Goal: Information Seeking & Learning: Find specific page/section

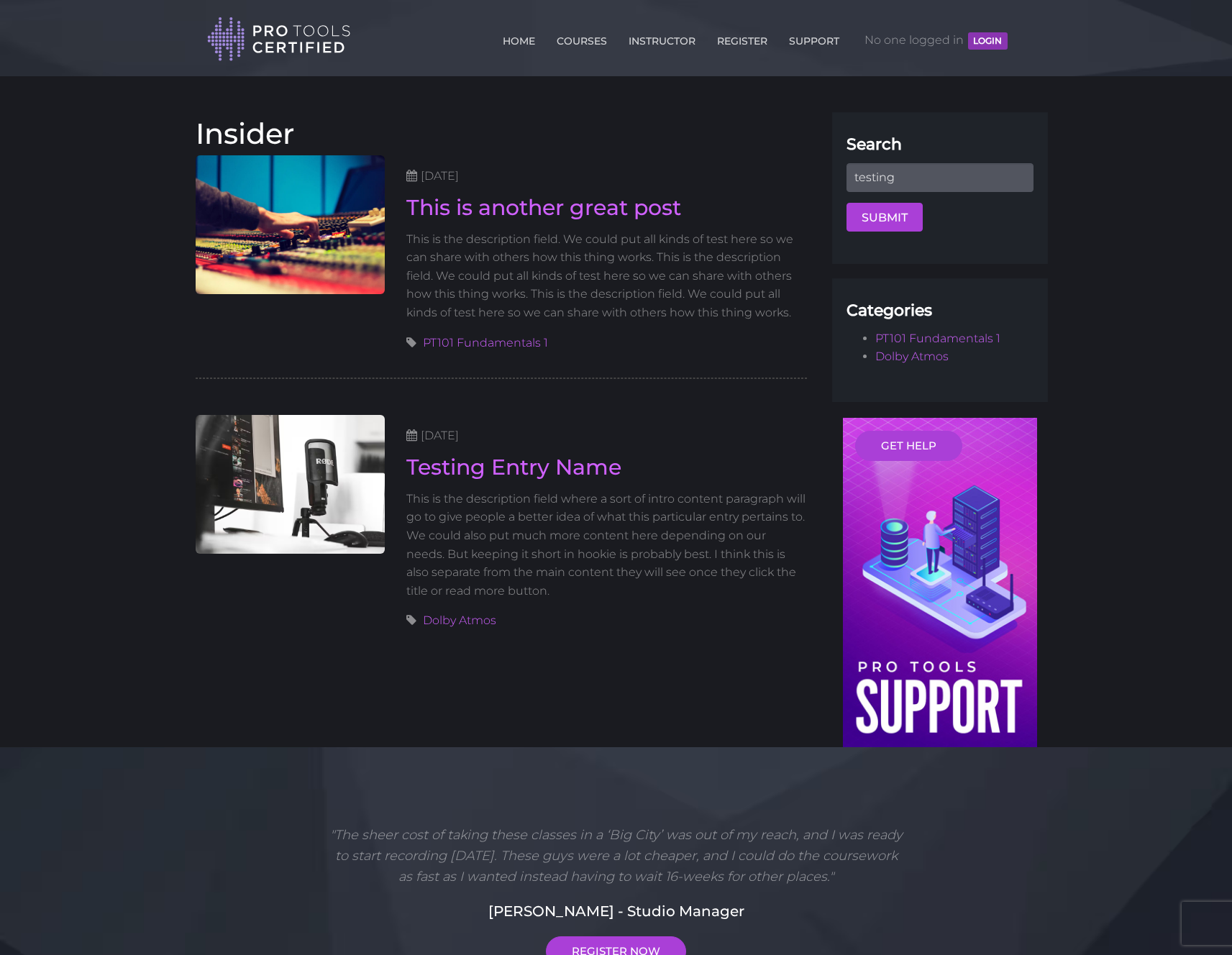
click at [160, 20] on header "Toggle navigation HOME COURSES INSTRUCTOR REGISTER SUPPORT No one logged in LOG…" at bounding box center [616, 38] width 1232 height 76
click at [1015, 36] on div "HOME COURSES INSTRUCTOR REGISTER SUPPORT No one logged in LOGIN" at bounding box center [612, 37] width 811 height 50
click at [92, 25] on header "Toggle navigation HOME COURSES INSTRUCTOR REGISTER SUPPORT No one logged in LOG…" at bounding box center [616, 38] width 1232 height 76
click at [25, 21] on header "Toggle navigation HOME COURSES INSTRUCTOR REGISTER SUPPORT No one logged in LOG…" at bounding box center [616, 38] width 1232 height 76
click at [1013, 36] on div "HOME COURSES INSTRUCTOR REGISTER SUPPORT No one logged in LOGIN" at bounding box center [612, 37] width 811 height 50
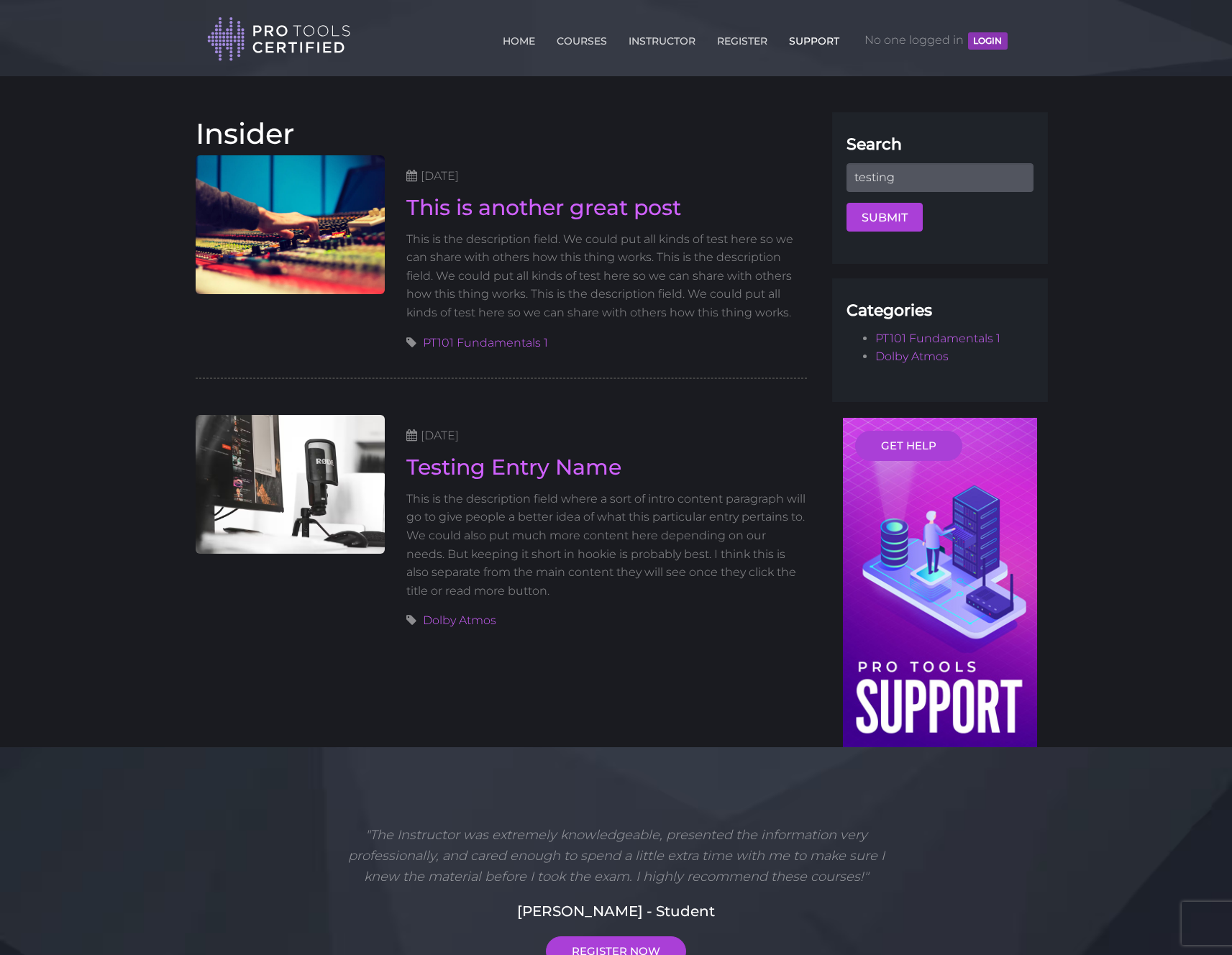
click at [814, 43] on link "SUPPORT" at bounding box center [814, 37] width 58 height 23
click at [1058, 171] on body "Back to Top Toggle navigation HOME COURSES INSTRUCTOR REGISTER SUPPORT No one l…" at bounding box center [616, 694] width 1232 height 1389
click at [1060, 165] on body "Back to Top Toggle navigation HOME COURSES INSTRUCTOR REGISTER SUPPORT No one l…" at bounding box center [616, 694] width 1232 height 1389
click at [1058, 165] on body "Back to Top Toggle navigation HOME COURSES INSTRUCTOR REGISTER SUPPORT No one l…" at bounding box center [616, 694] width 1232 height 1389
click at [1060, 166] on body "Back to Top Toggle navigation HOME COURSES INSTRUCTOR REGISTER SUPPORT No one l…" at bounding box center [616, 694] width 1232 height 1389
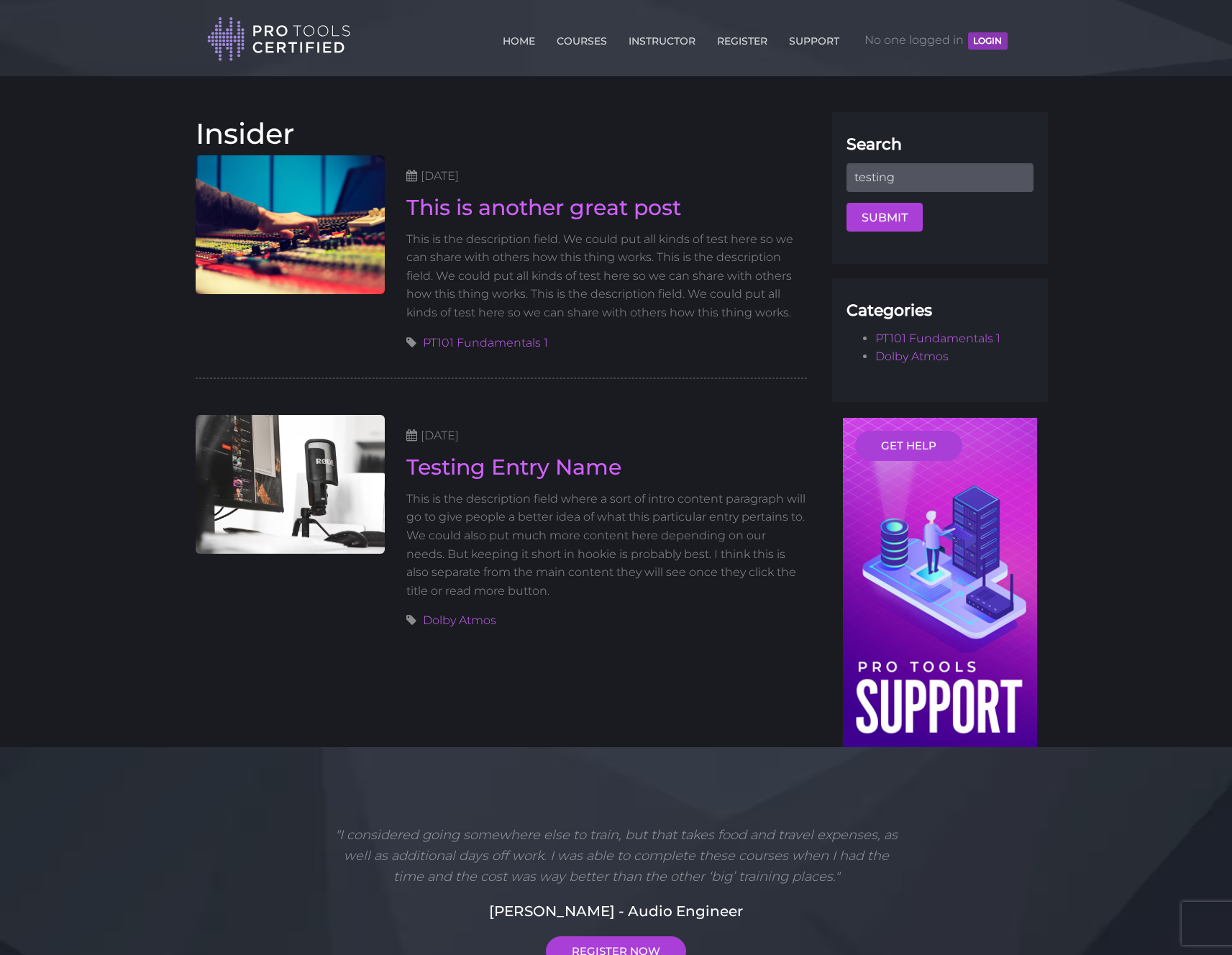
click at [1061, 166] on body "Back to Top Toggle navigation HOME COURSES INSTRUCTOR REGISTER SUPPORT No one l…" at bounding box center [616, 694] width 1232 height 1389
click at [1062, 166] on body "Back to Top Toggle navigation HOME COURSES INSTRUCTOR REGISTER SUPPORT No one l…" at bounding box center [616, 694] width 1232 height 1389
click at [1019, 35] on div "Toggle navigation HOME COURSES INSTRUCTOR REGISTER SUPPORT No one logged in LOG…" at bounding box center [616, 31] width 841 height 62
click at [1021, 36] on div "Toggle navigation HOME COURSES INSTRUCTOR REGISTER SUPPORT No one logged in LOG…" at bounding box center [616, 31] width 841 height 62
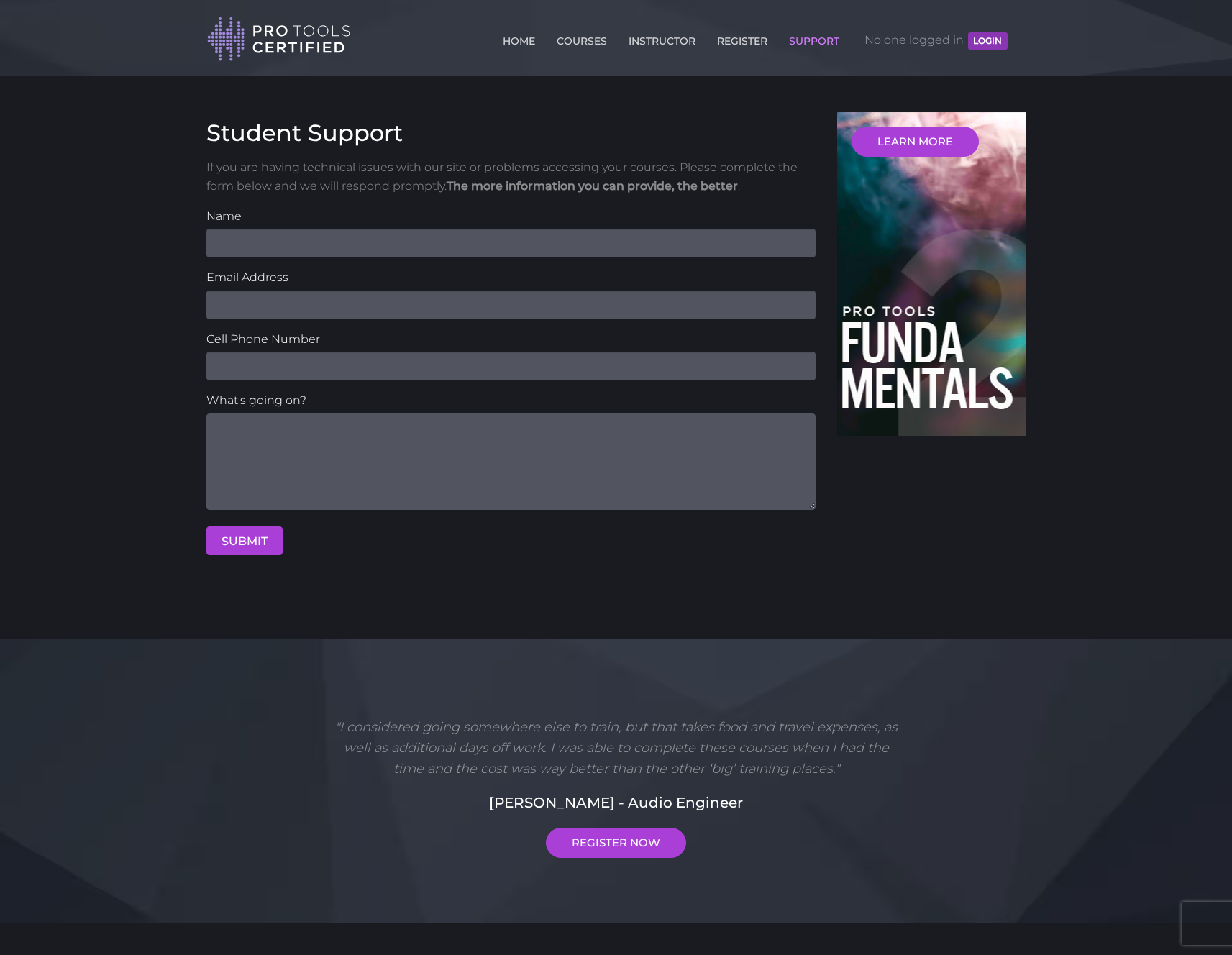
click at [1117, 212] on body "Back to Top Toggle navigation HOME COURSES INSTRUCTOR REGISTER SUPPORT No one l…" at bounding box center [616, 640] width 1232 height 1281
click at [1019, 34] on div "Toggle navigation HOME COURSES INSTRUCTOR REGISTER SUPPORT No one logged in LOG…" at bounding box center [616, 31] width 841 height 62
